Goal: Task Accomplishment & Management: Manage account settings

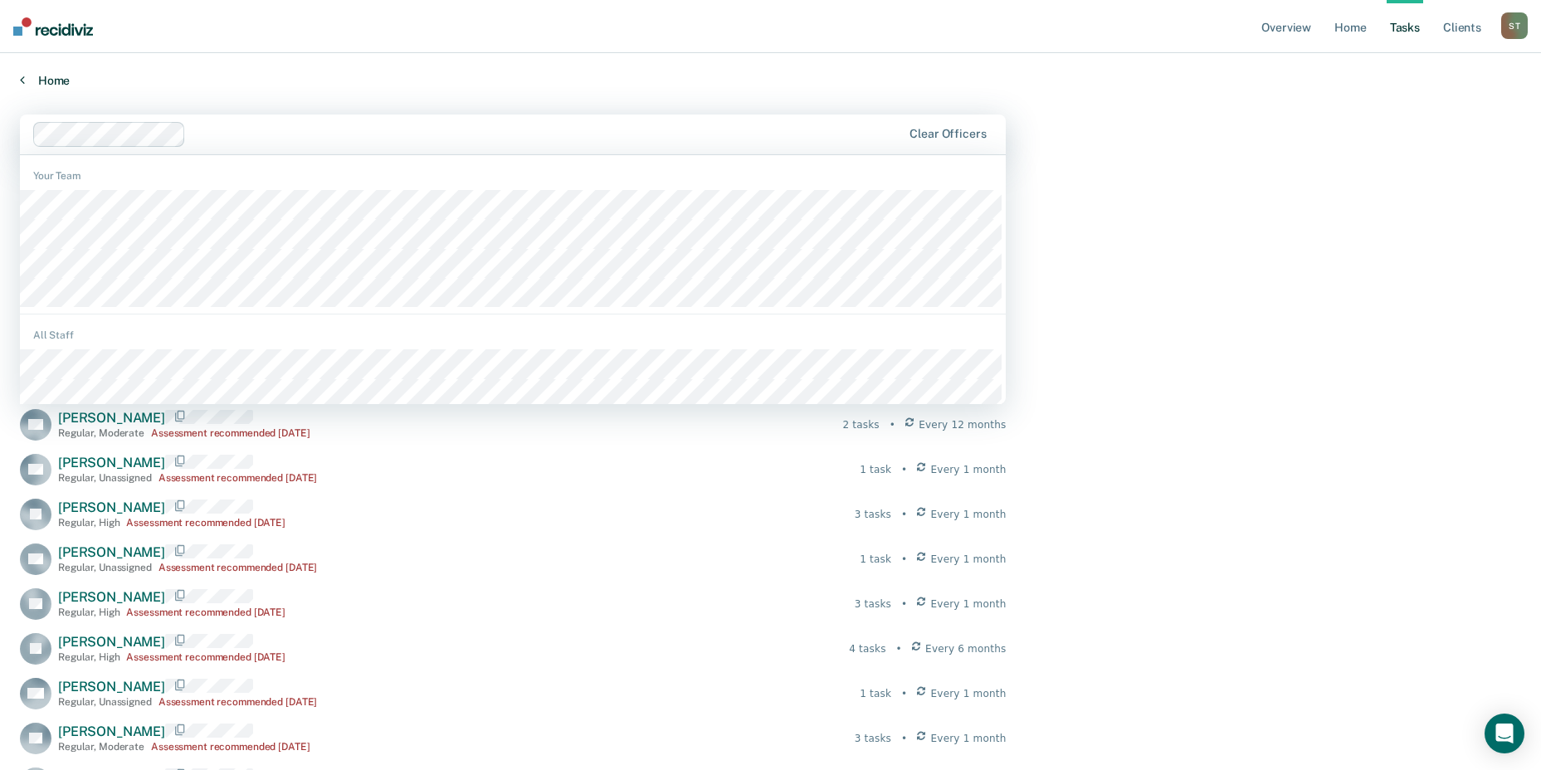
click at [1169, 81] on link "Home" at bounding box center [770, 80] width 1501 height 15
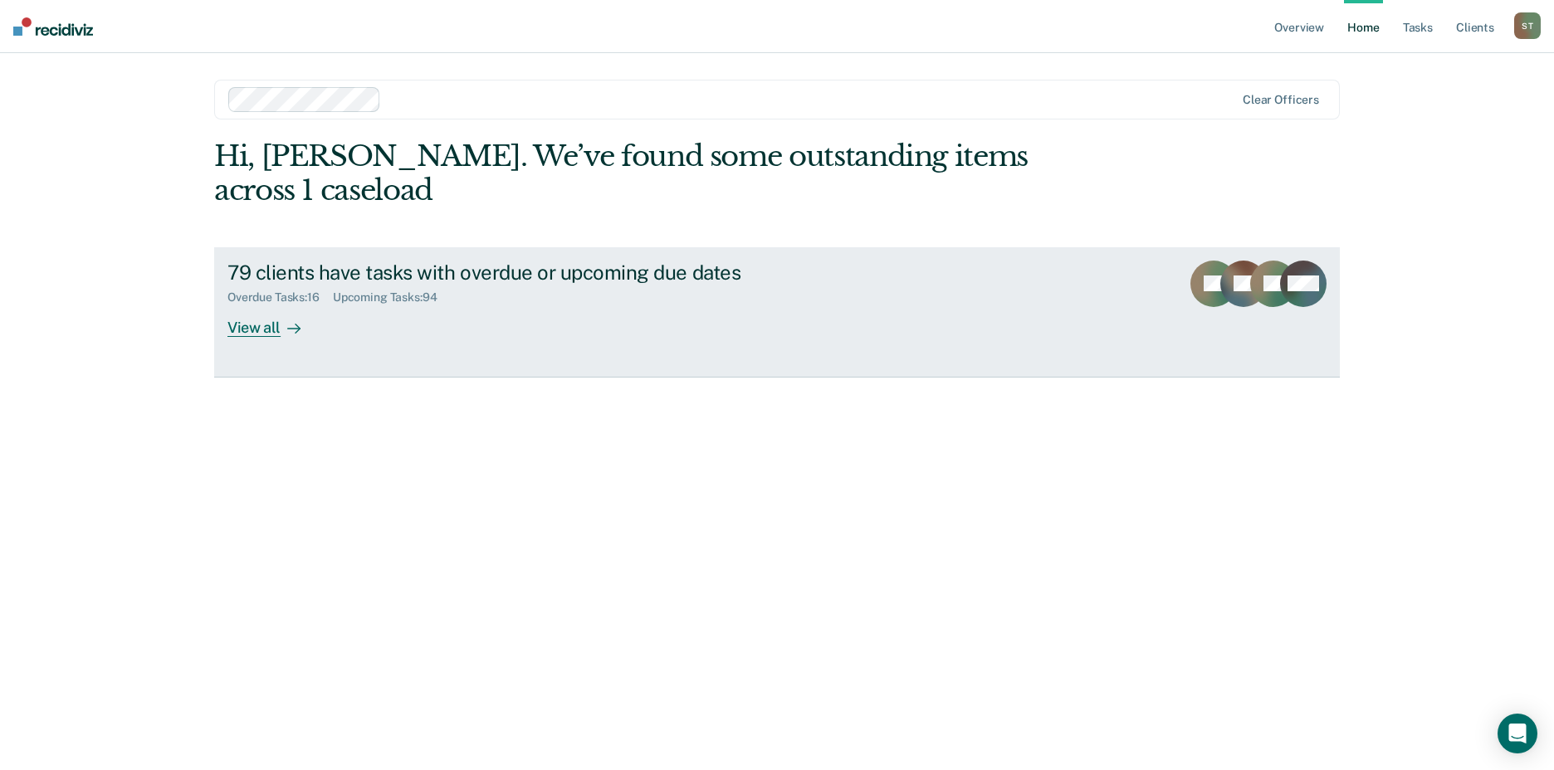
click at [256, 326] on div "View all" at bounding box center [273, 321] width 93 height 32
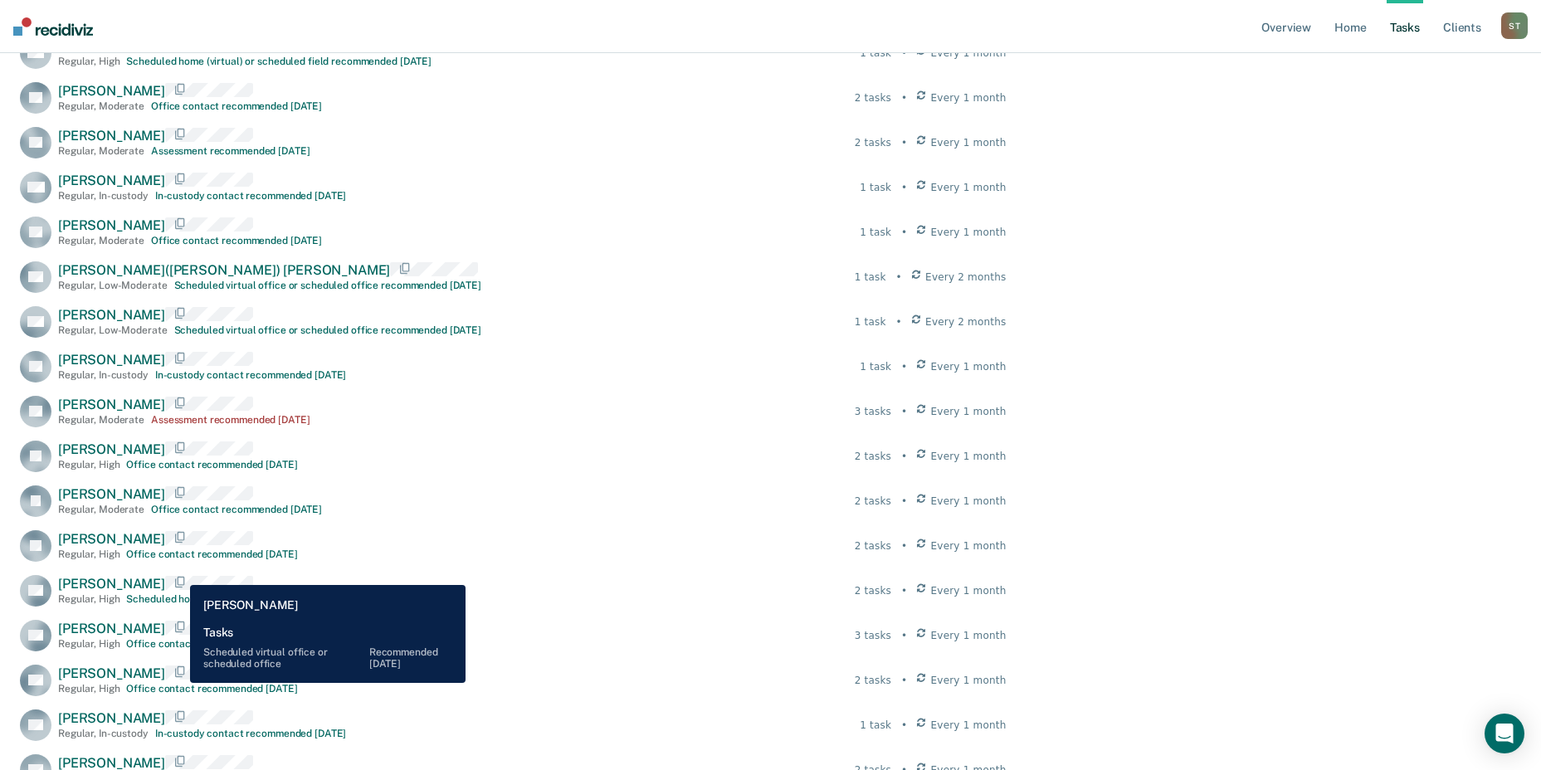
scroll to position [2241, 0]
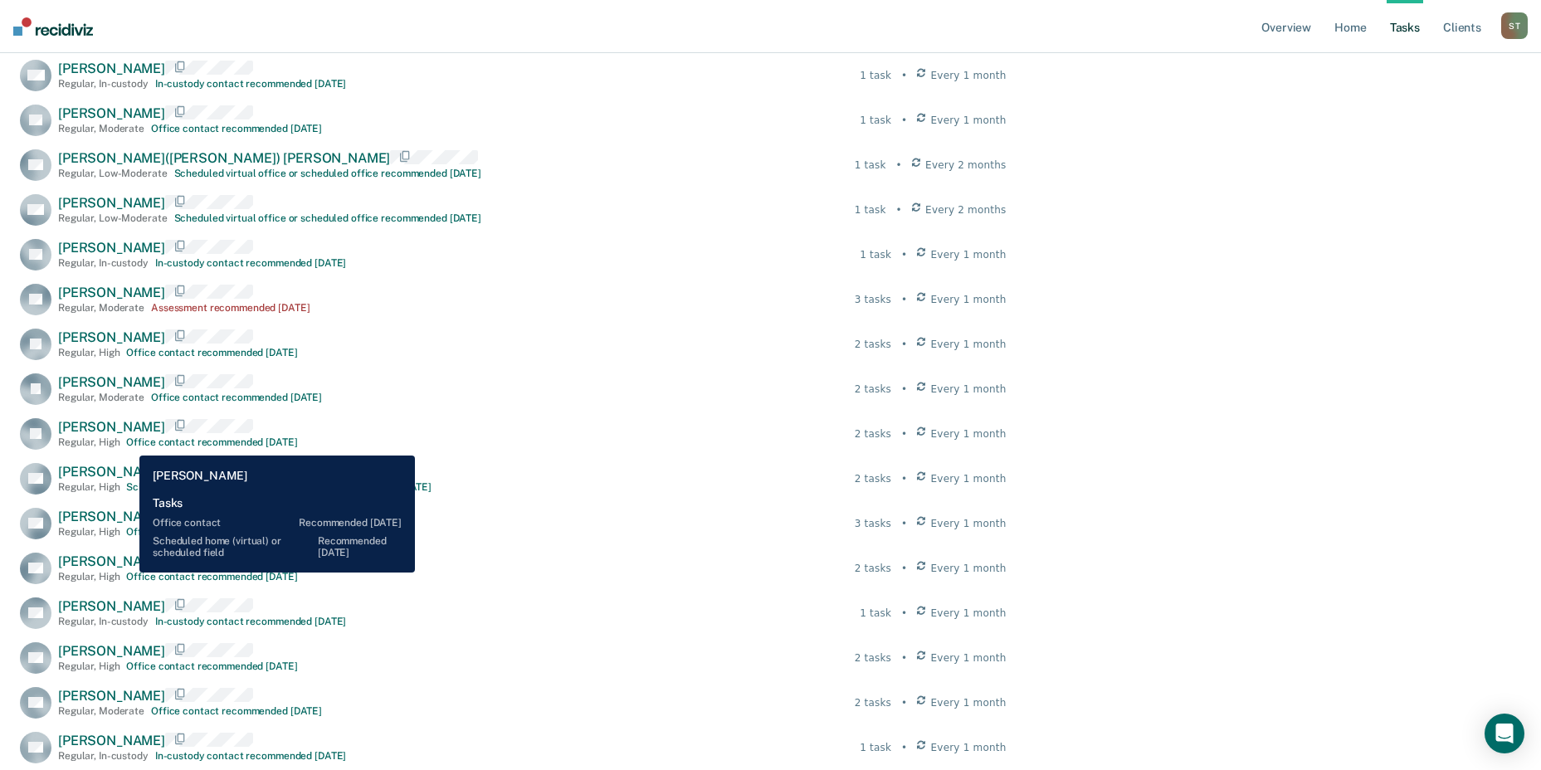
click at [127, 435] on span "[PERSON_NAME]" at bounding box center [111, 427] width 107 height 16
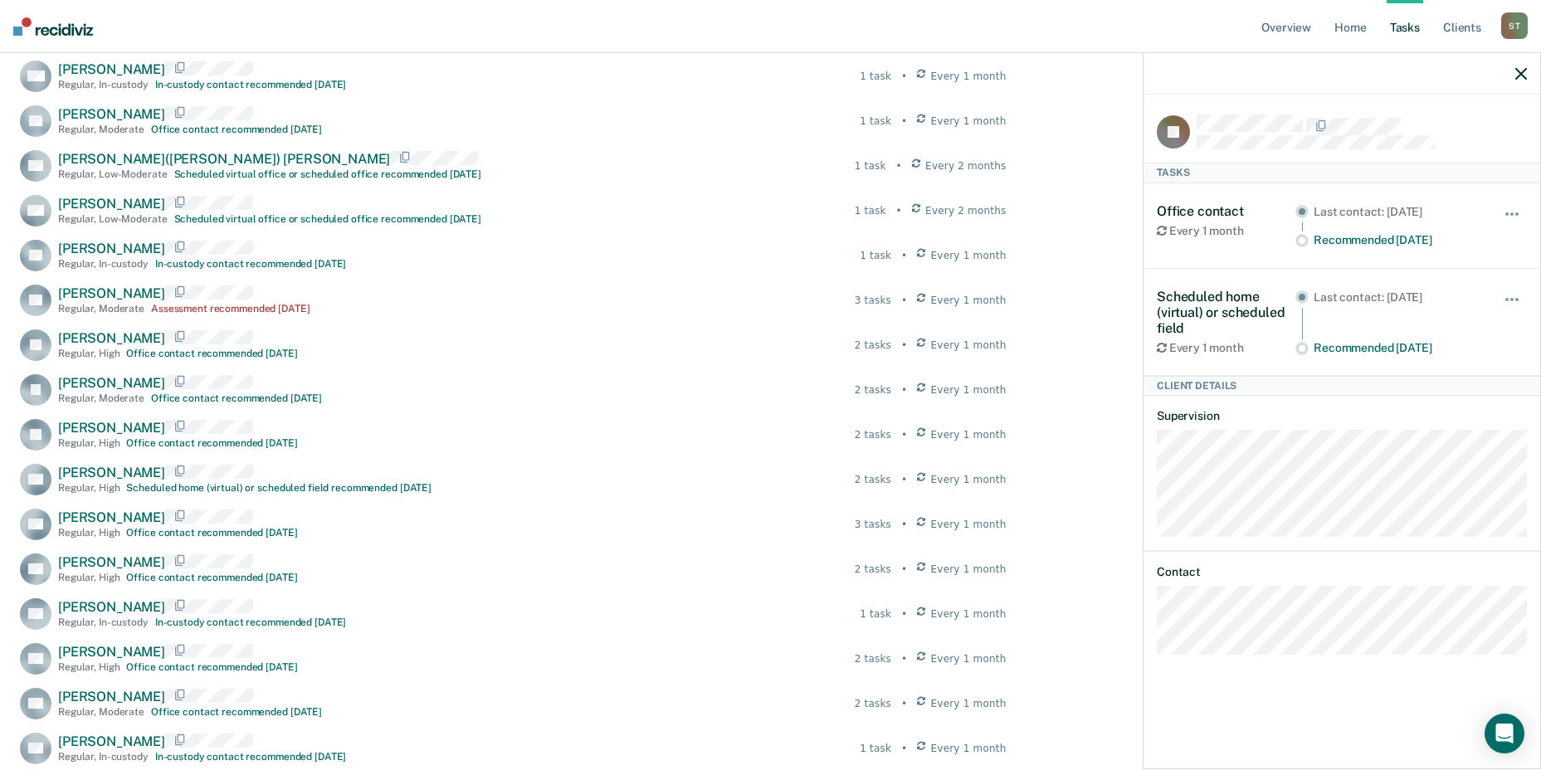
scroll to position [2075, 0]
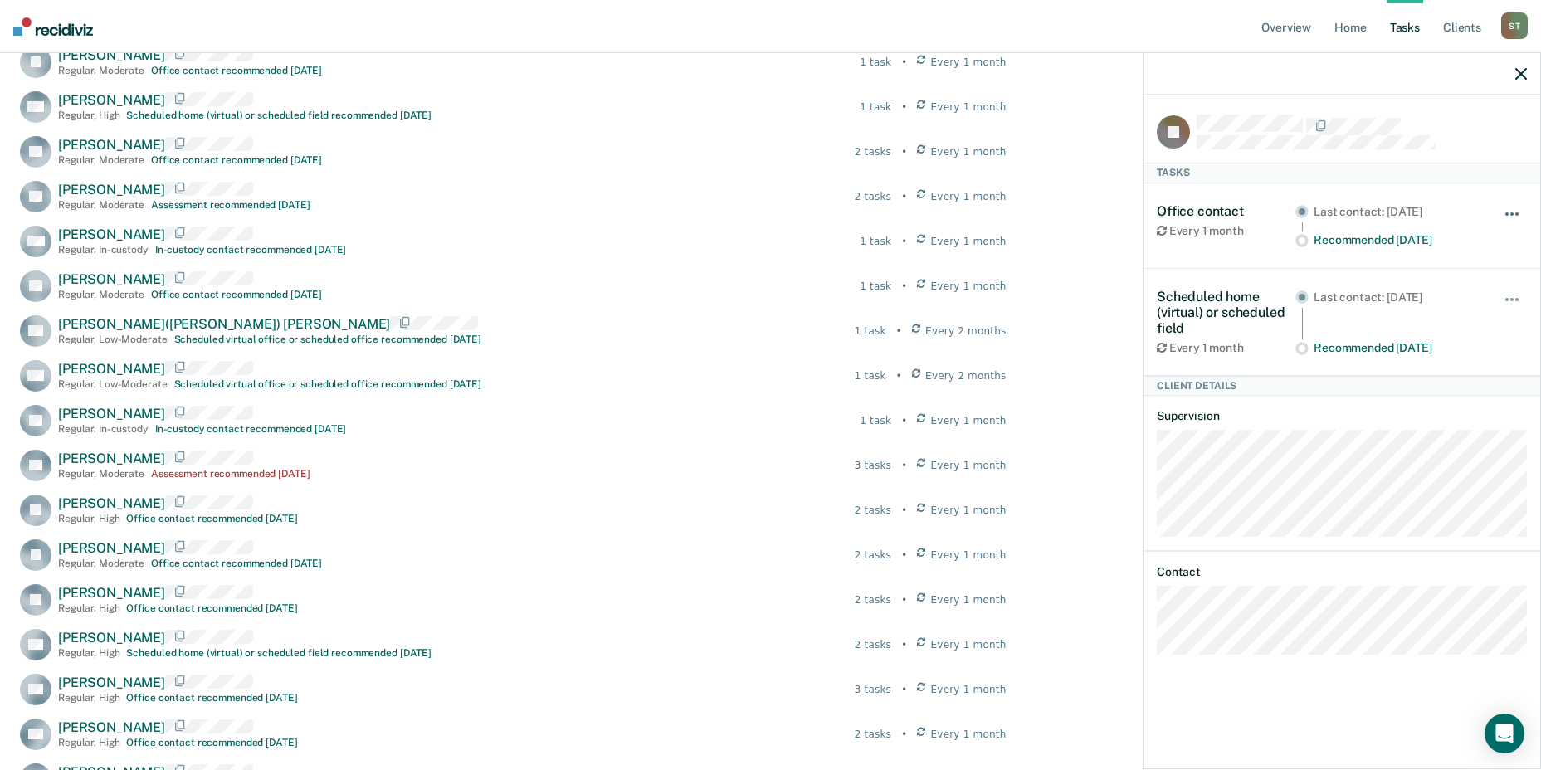
click at [1511, 214] on button "button" at bounding box center [1513, 222] width 28 height 27
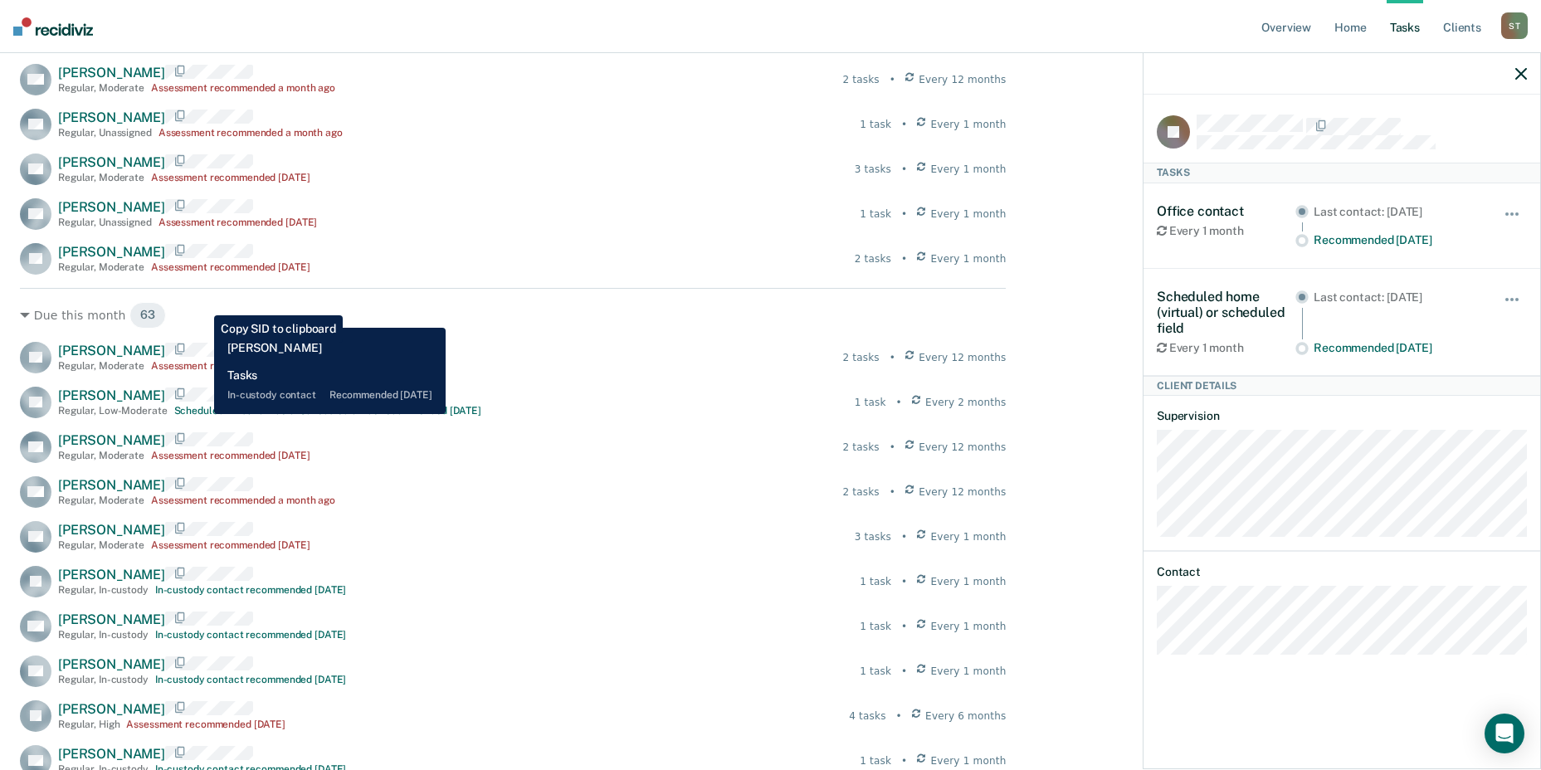
scroll to position [788, 0]
